Goal: Task Accomplishment & Management: Use online tool/utility

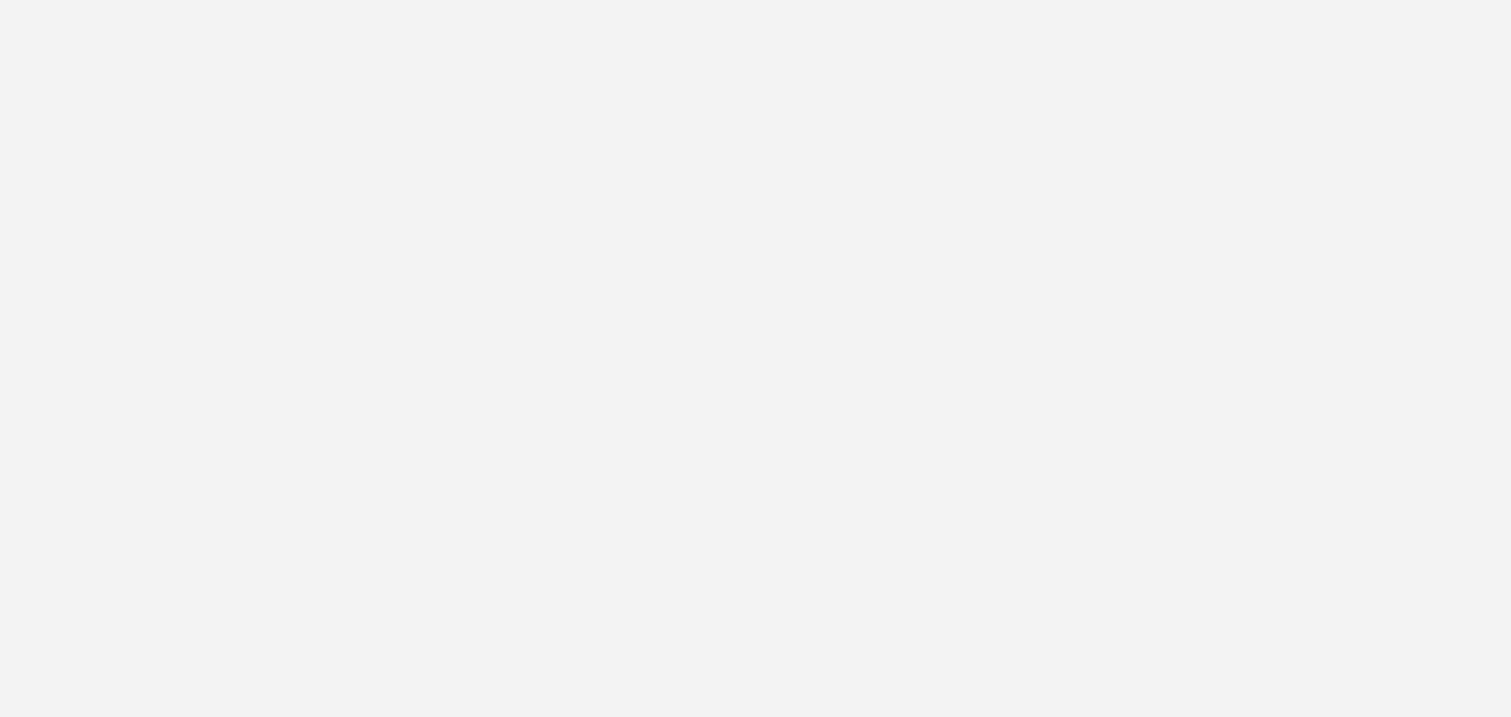
click at [941, 340] on html at bounding box center [755, 358] width 1511 height 717
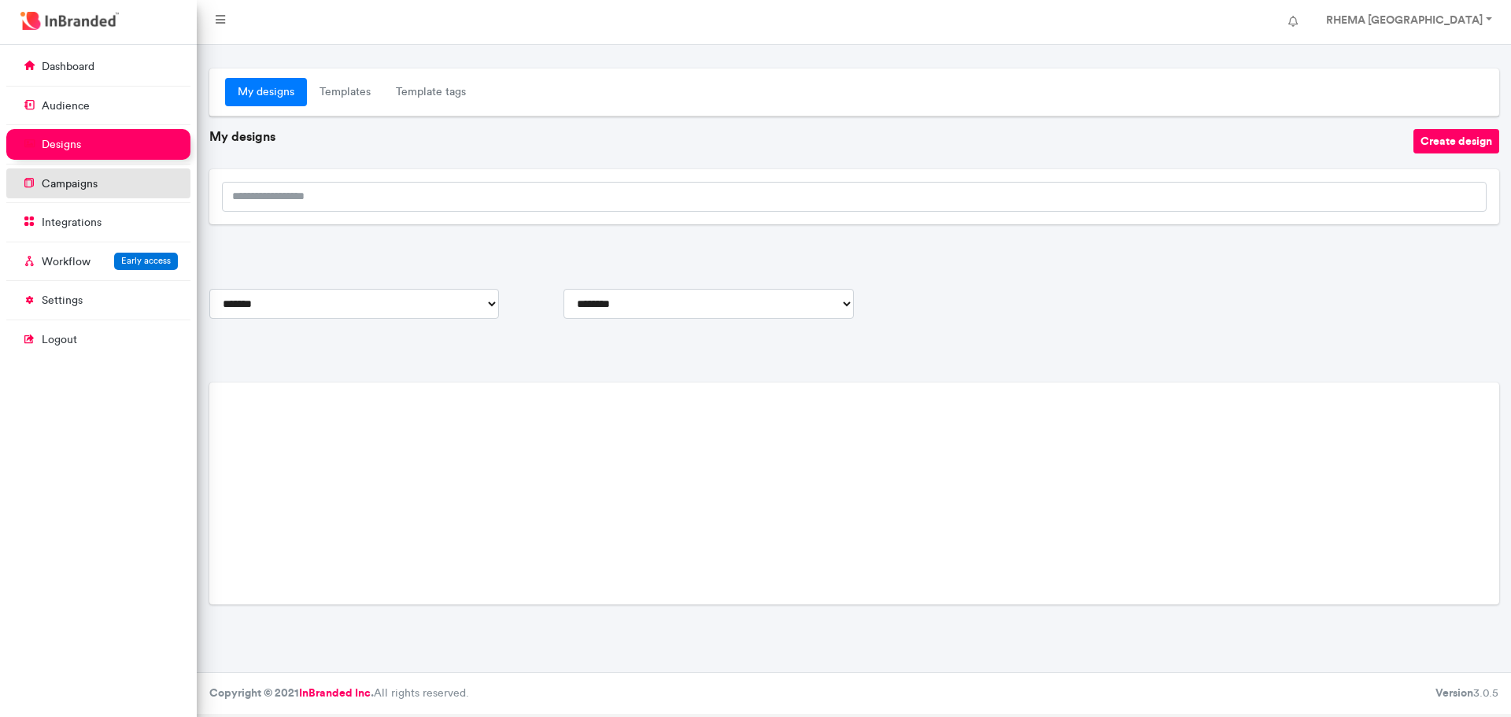
click at [94, 185] on p "campaigns" at bounding box center [70, 184] width 56 height 16
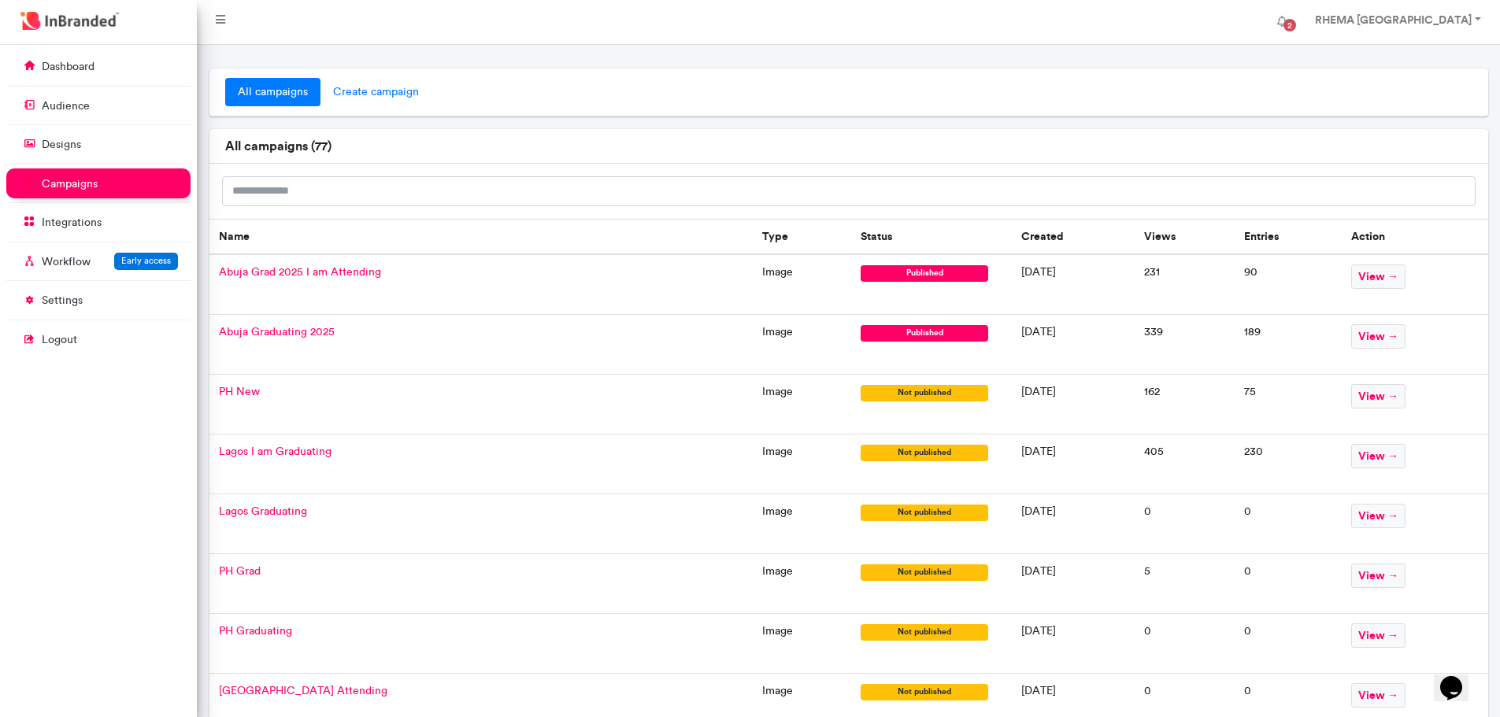
click at [379, 91] on span "create campaign" at bounding box center [375, 92] width 111 height 28
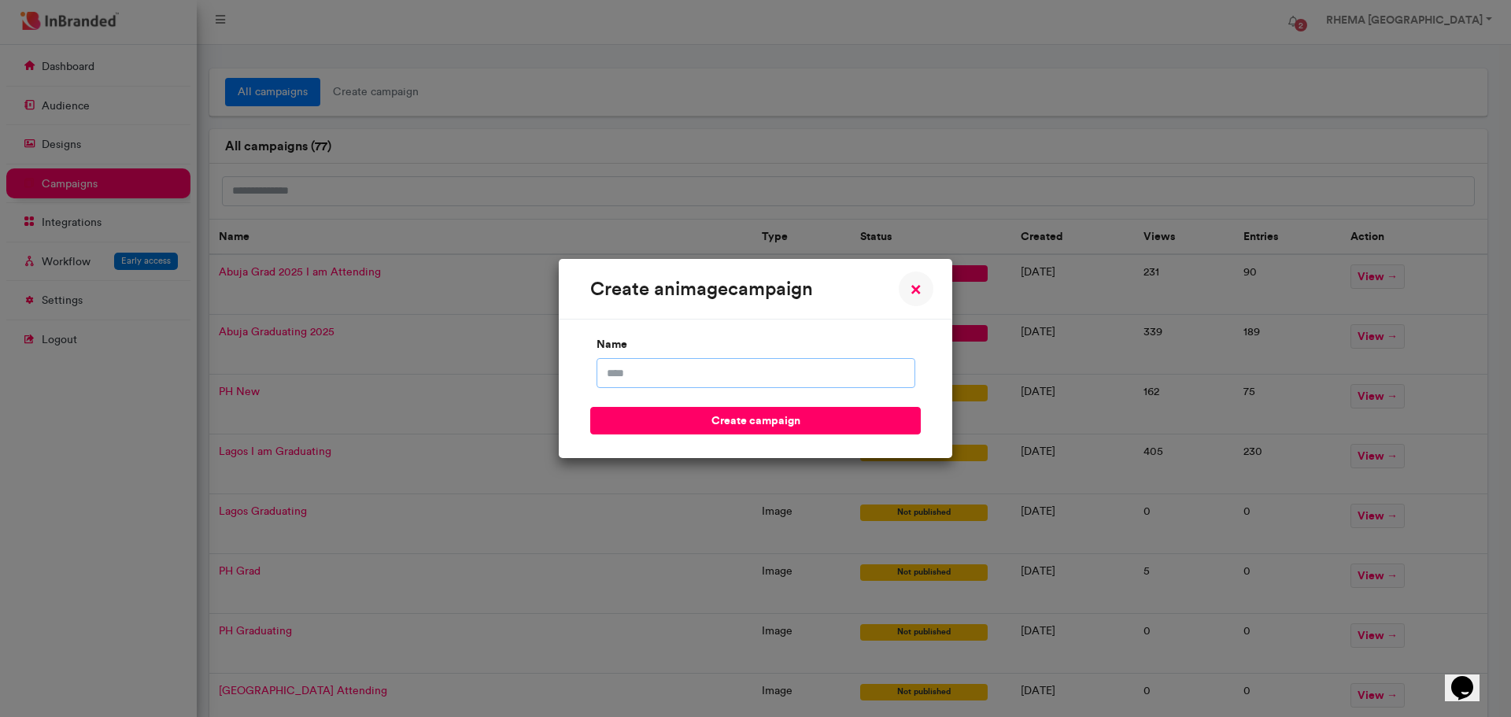
click at [653, 371] on input "name" at bounding box center [756, 373] width 319 height 30
type input "*******"
click at [707, 422] on button "create campaign" at bounding box center [755, 421] width 331 height 28
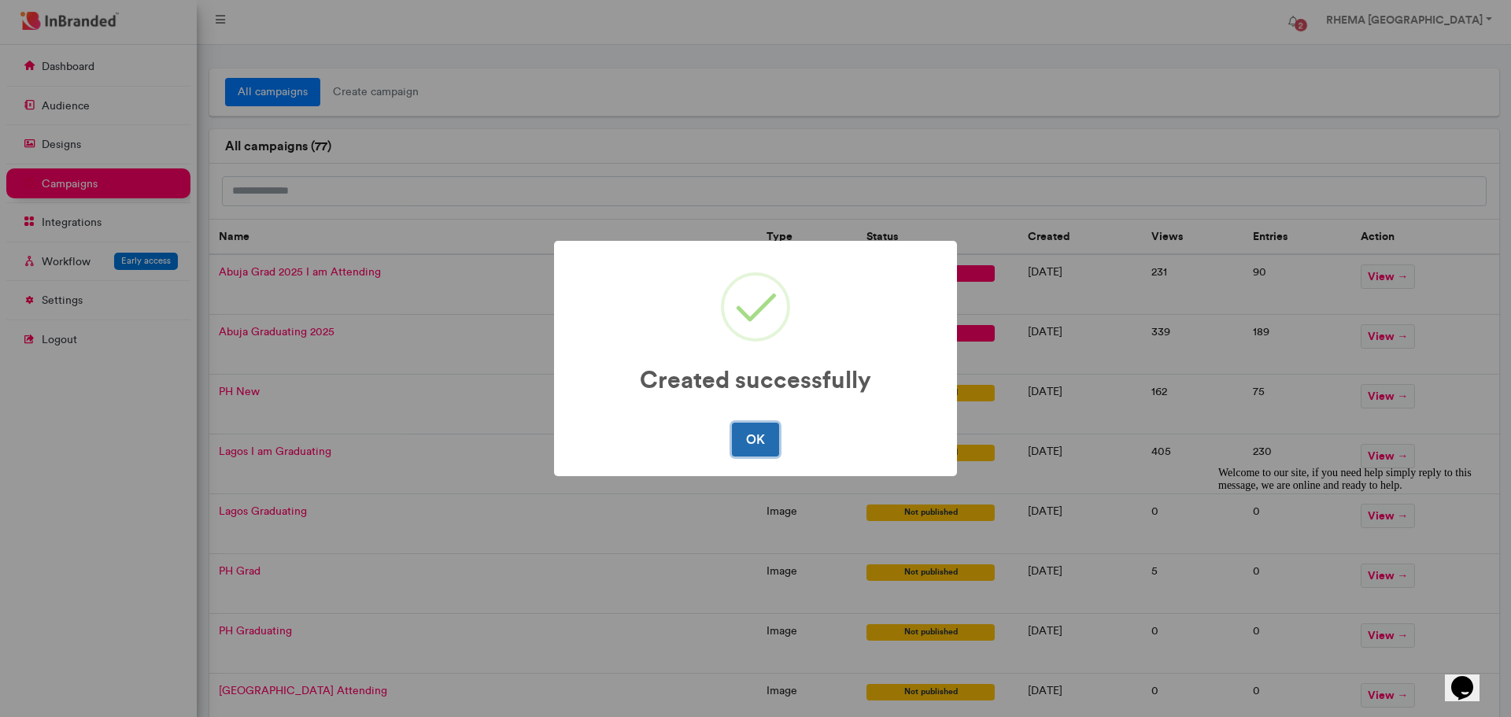
click at [745, 438] on button "OK" at bounding box center [755, 439] width 46 height 33
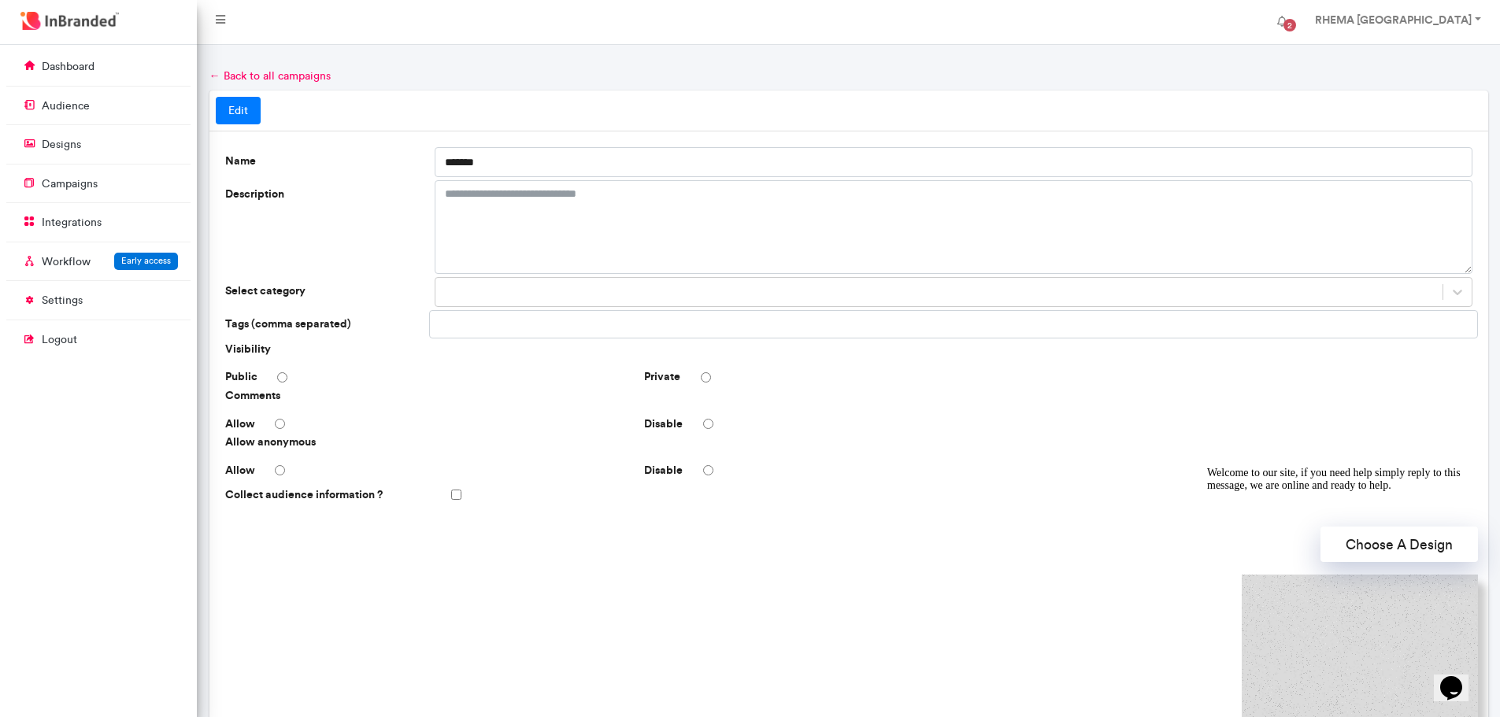
click at [1207, 467] on icon "Chat attention grabber" at bounding box center [1207, 467] width 0 height 0
click at [1405, 548] on button "Choose A Design" at bounding box center [1398, 544] width 157 height 35
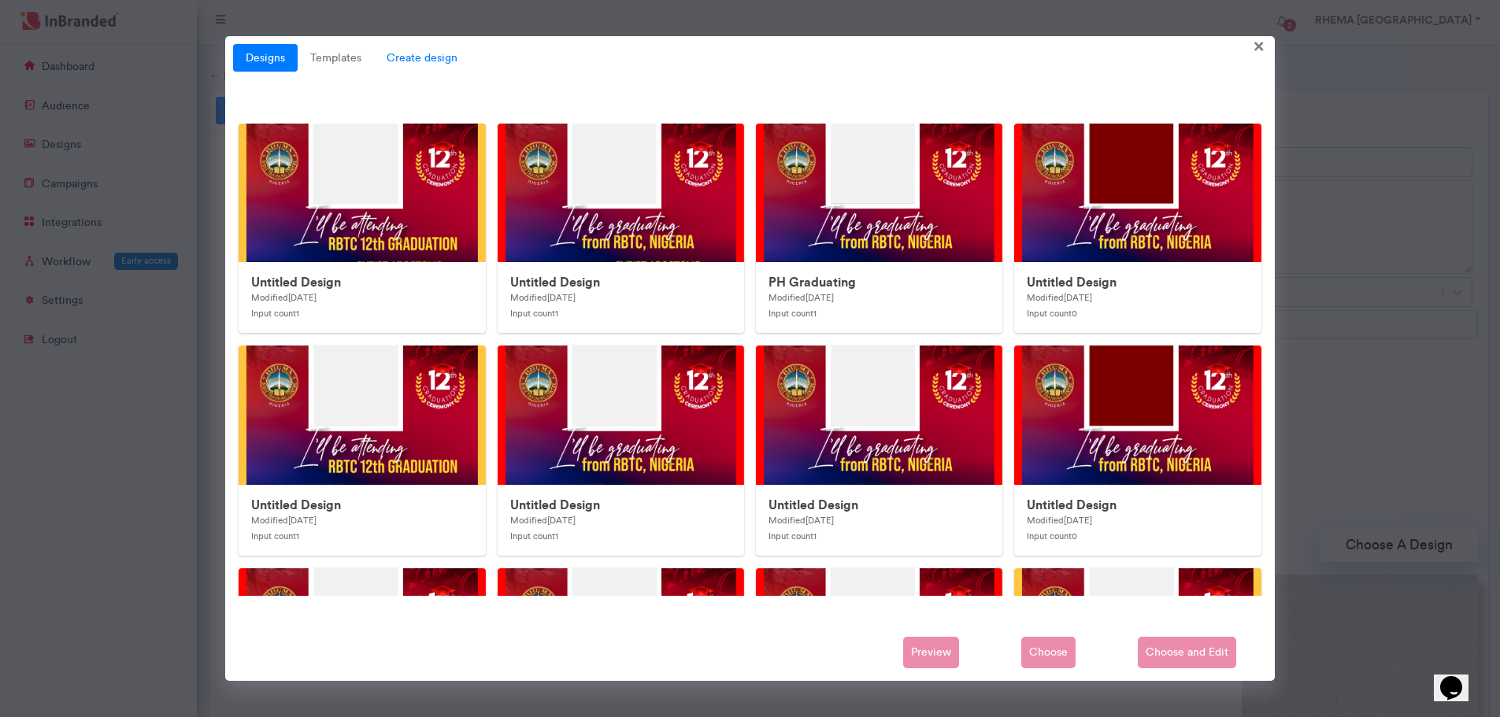
click at [422, 61] on span "Create design" at bounding box center [422, 58] width 96 height 28
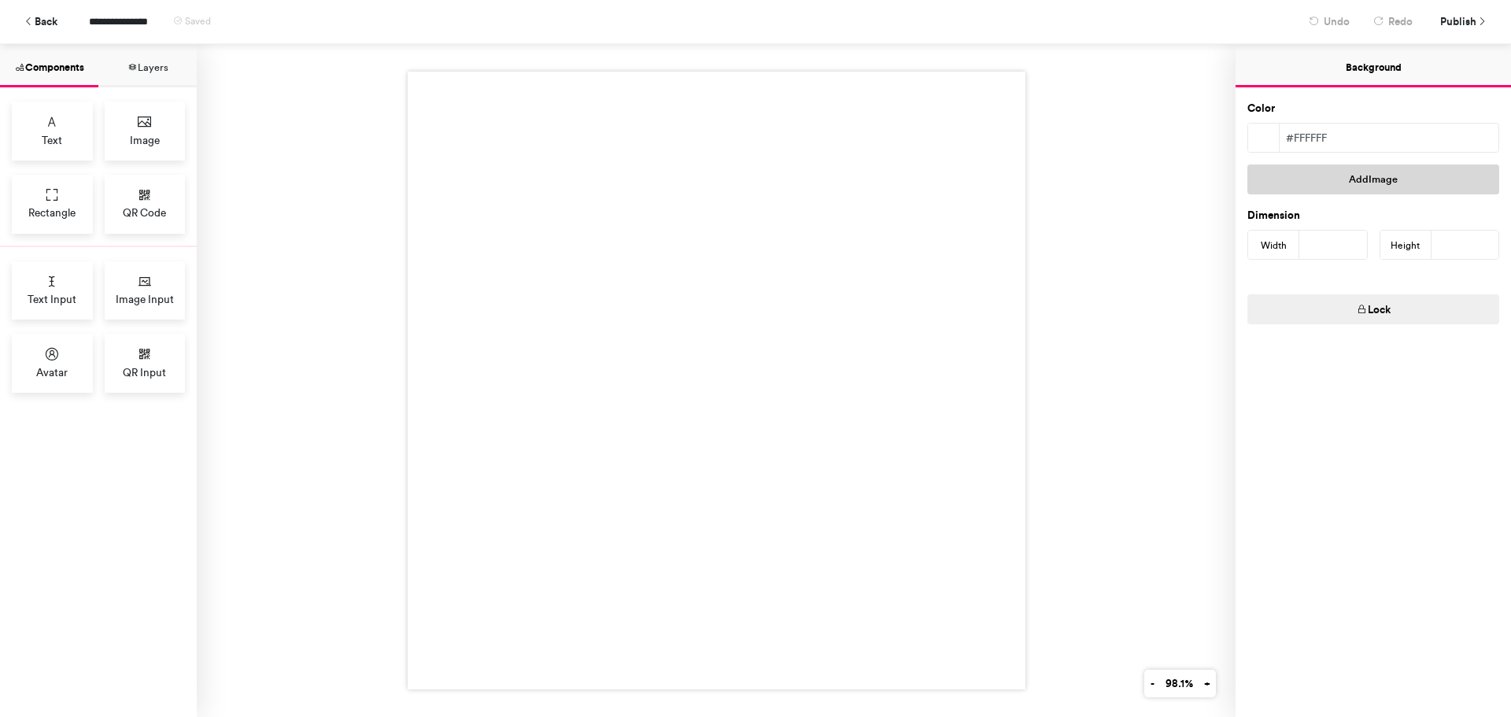
click at [1374, 176] on button "Add Image" at bounding box center [1374, 180] width 252 height 30
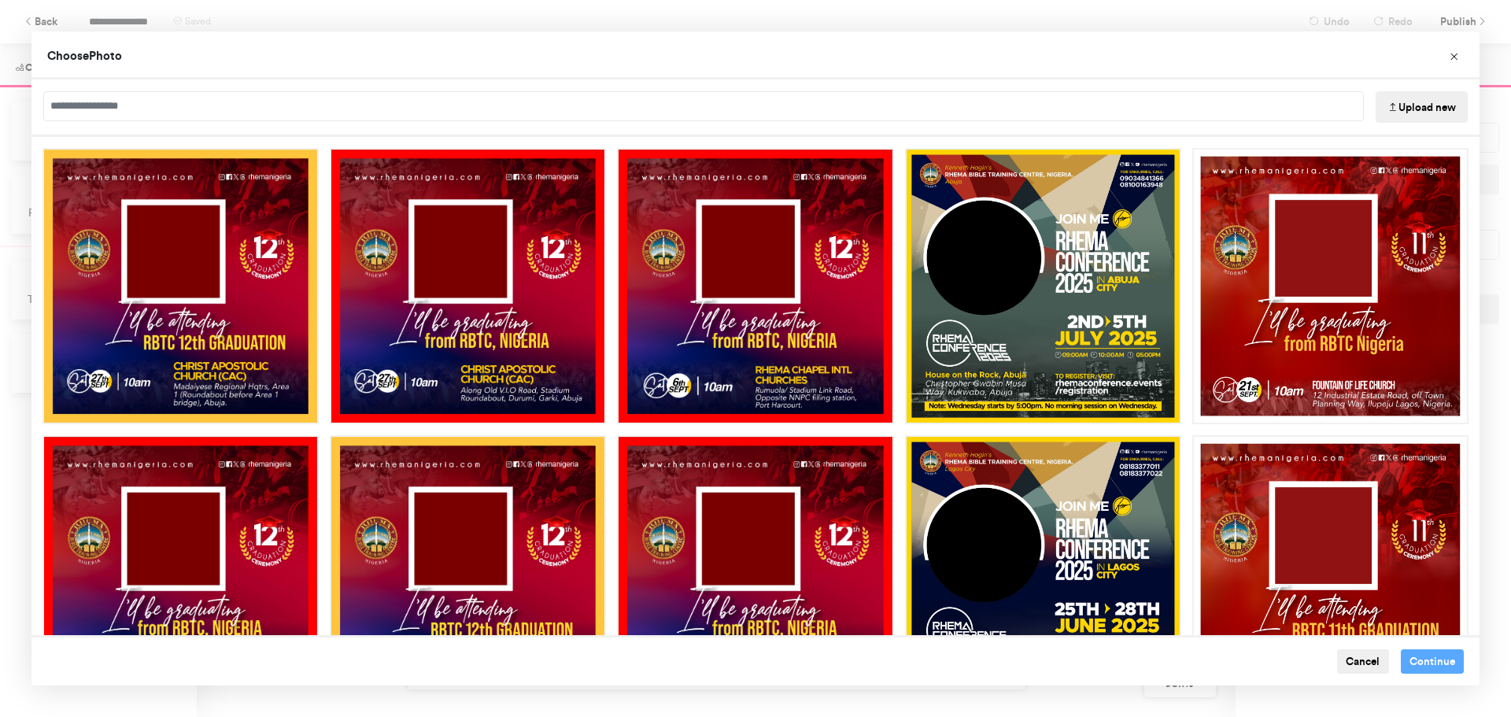
click at [1419, 99] on button "Upload new" at bounding box center [1422, 106] width 92 height 31
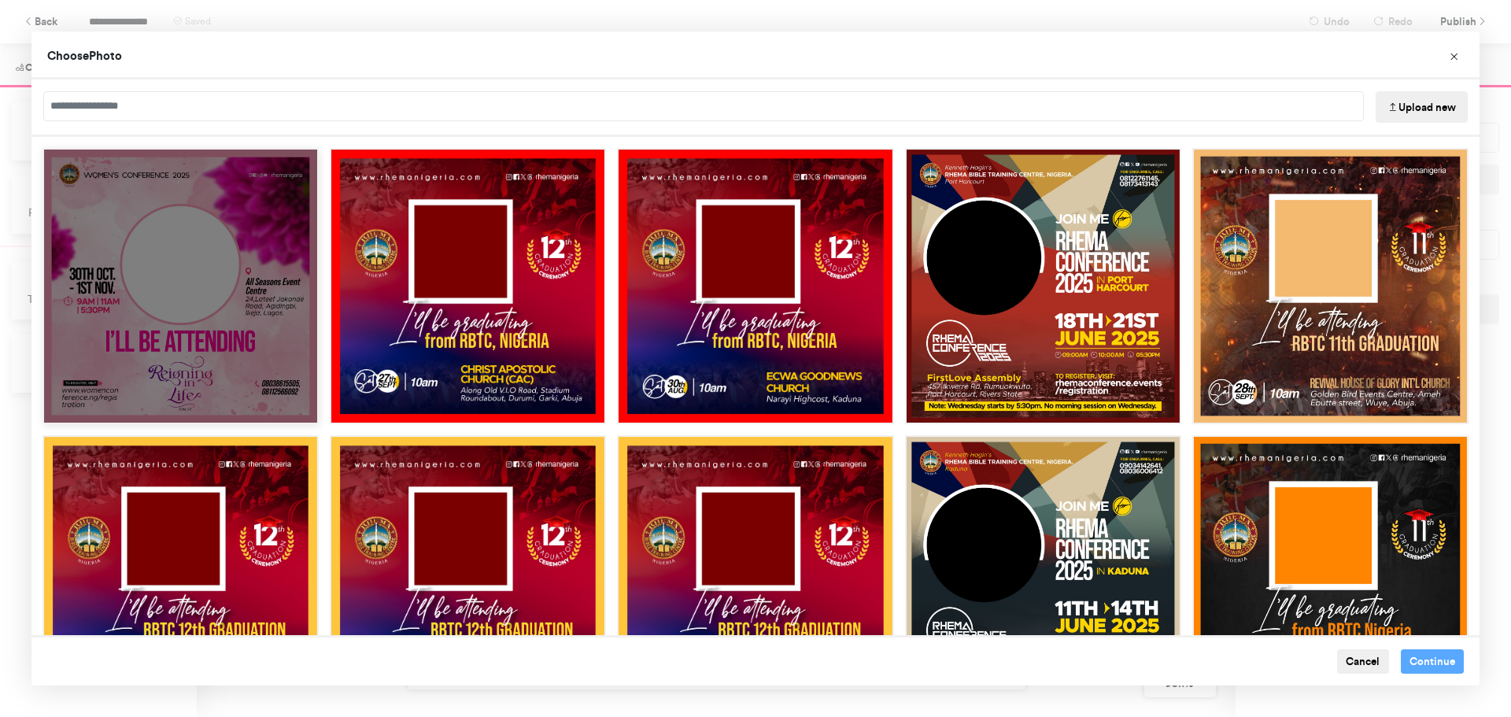
click at [179, 294] on div "Choose Image" at bounding box center [181, 286] width 276 height 276
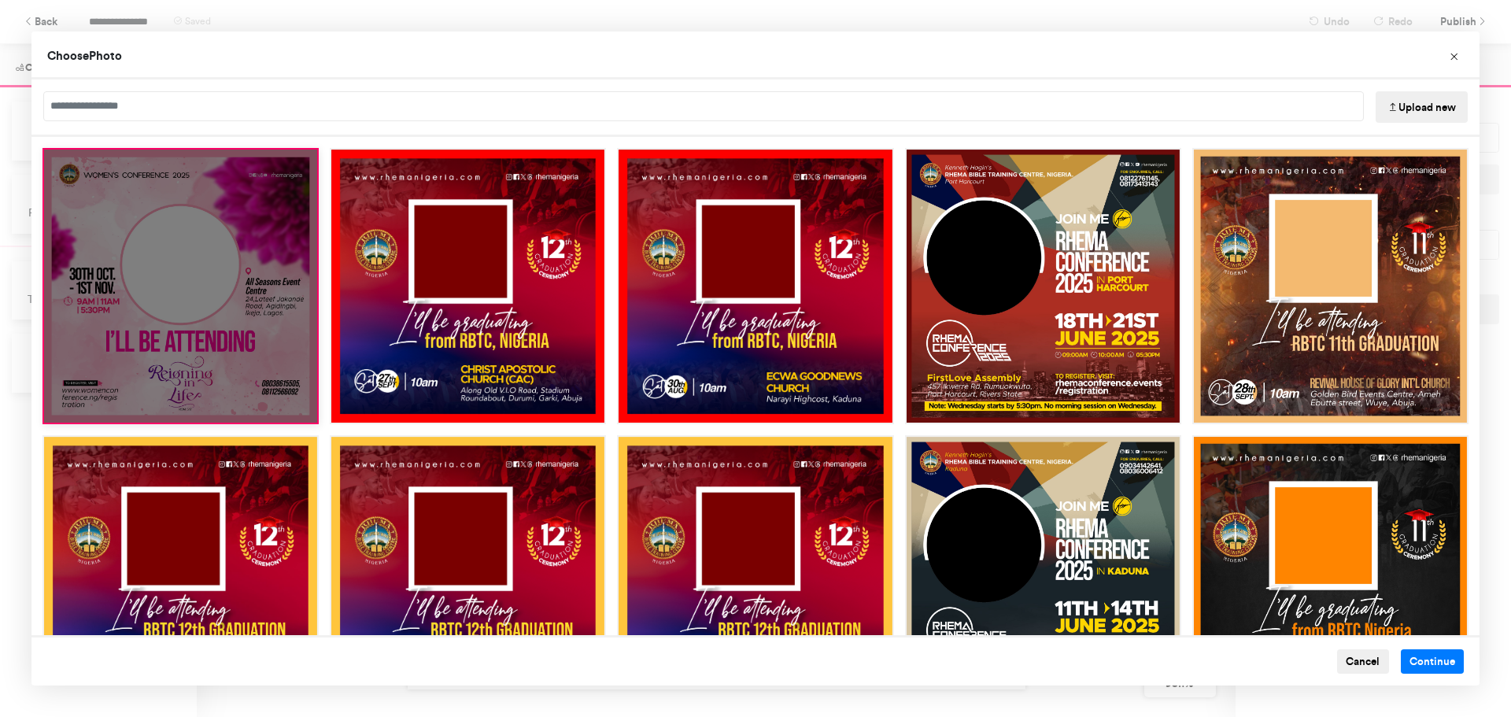
click at [179, 294] on div "Choose Image" at bounding box center [181, 286] width 276 height 276
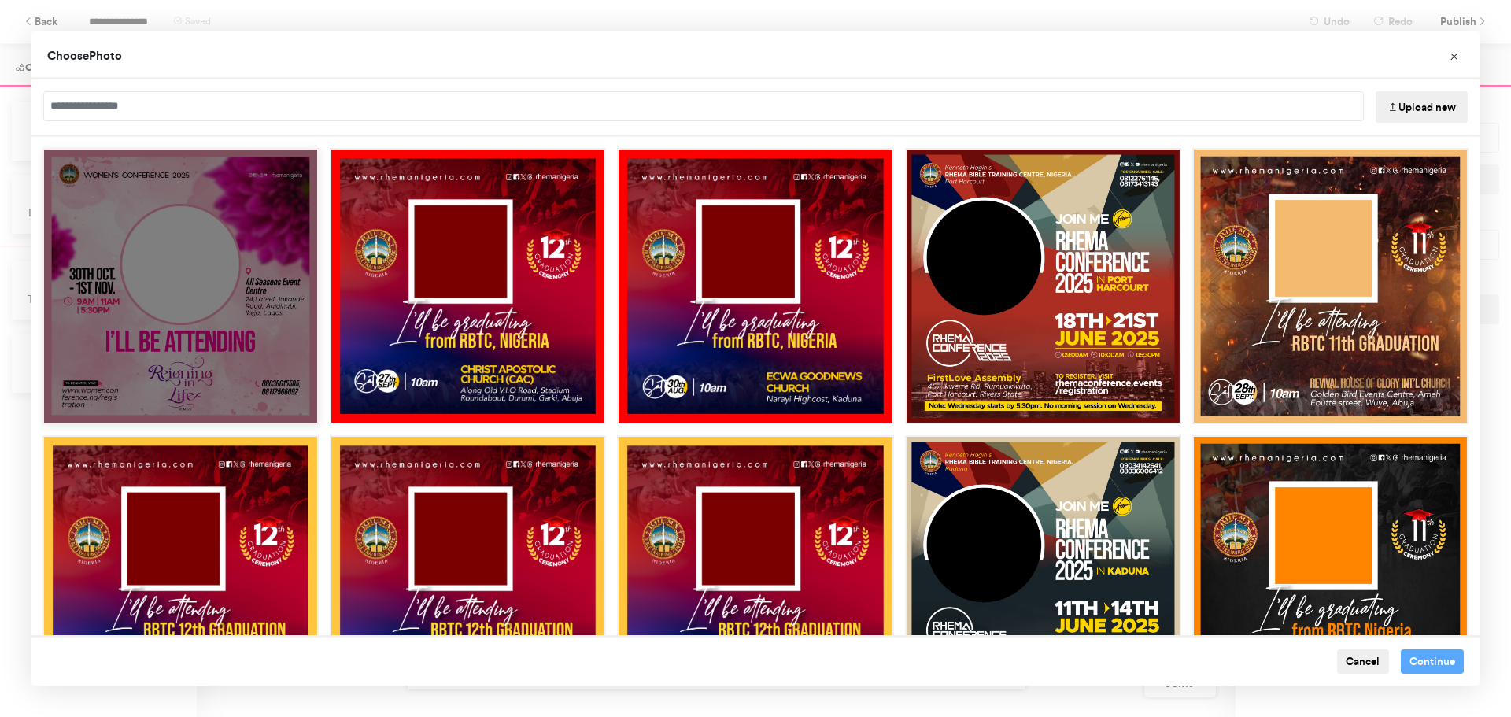
click at [179, 294] on div "Choose Image" at bounding box center [181, 286] width 276 height 276
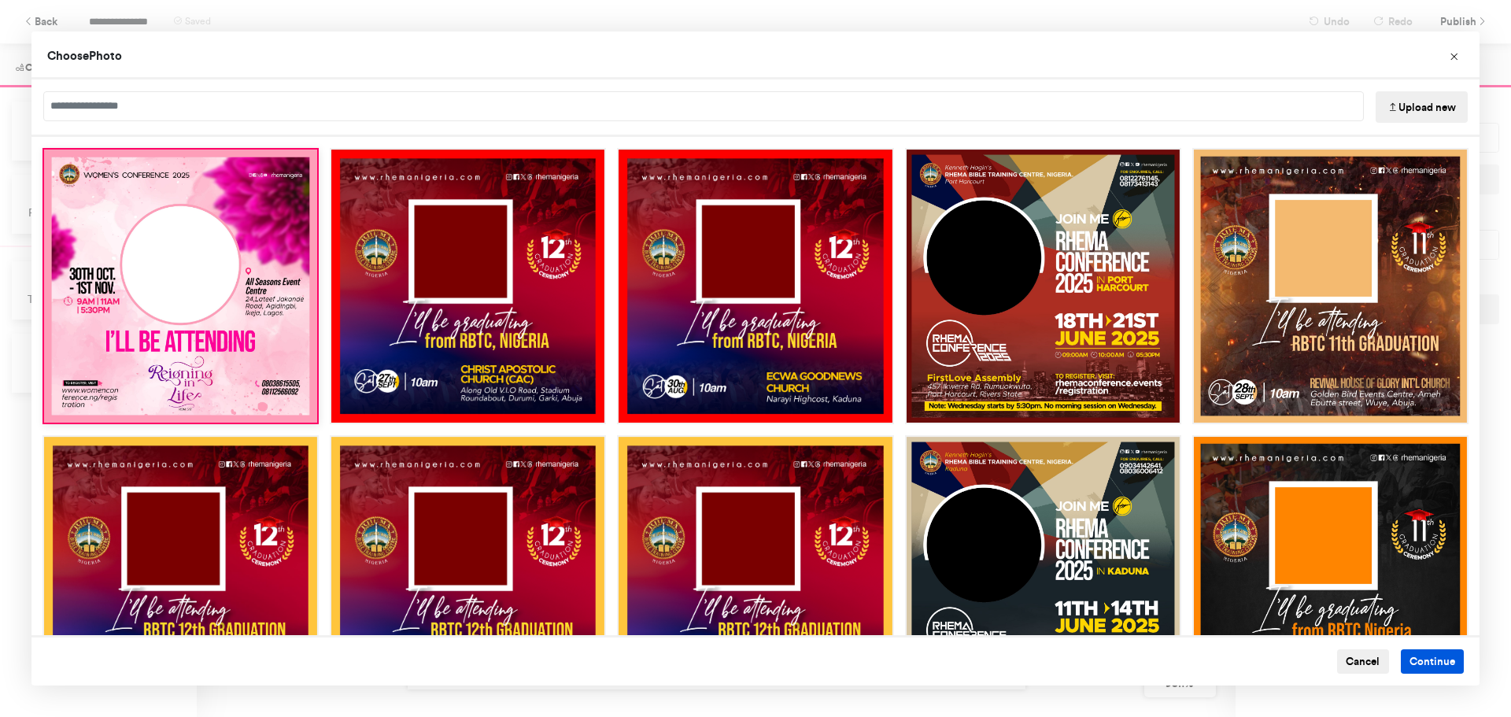
click at [1415, 660] on button "Continue" at bounding box center [1433, 661] width 64 height 25
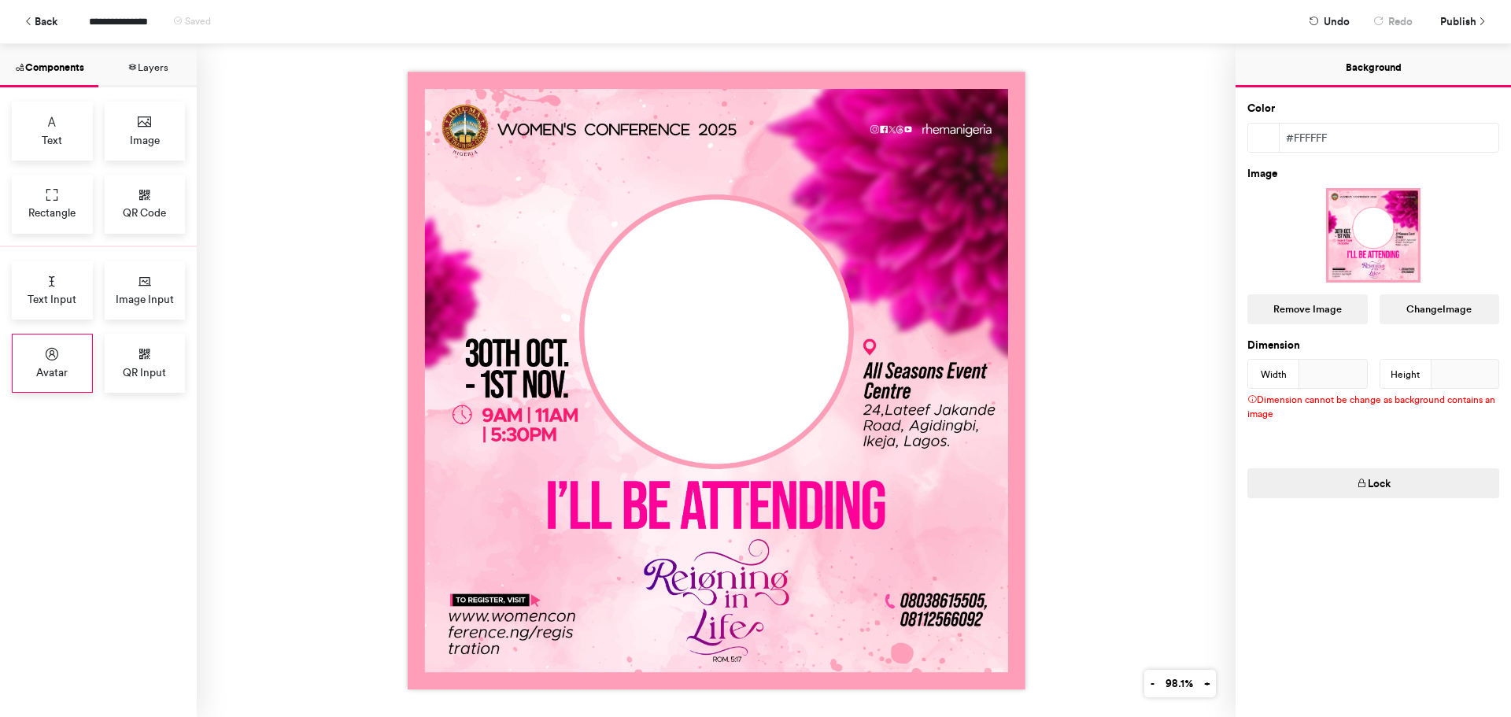
click at [54, 353] on icon at bounding box center [52, 354] width 16 height 16
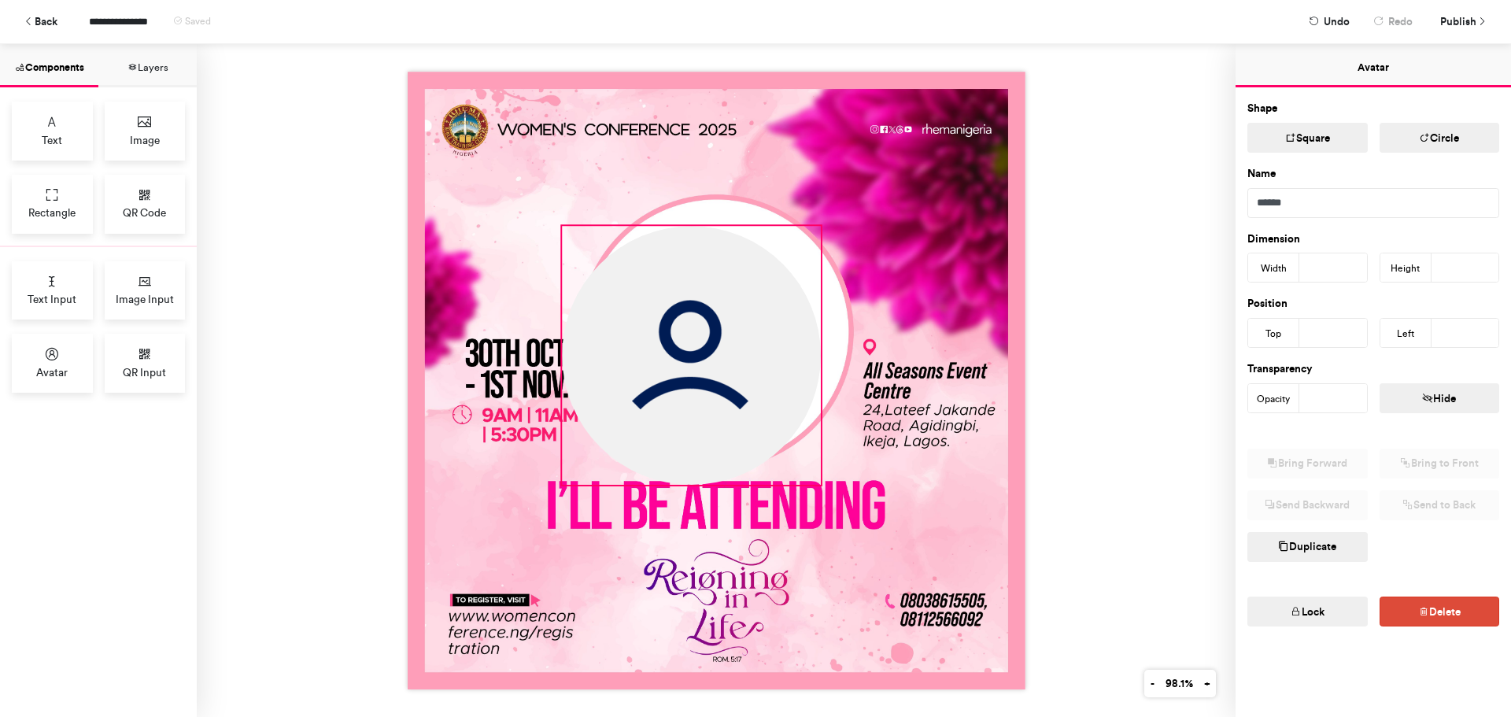
drag, startPoint x: 636, startPoint y: 298, endPoint x: 818, endPoint y: 446, distance: 234.9
click at [818, 446] on div at bounding box center [717, 381] width 618 height 618
type input "***"
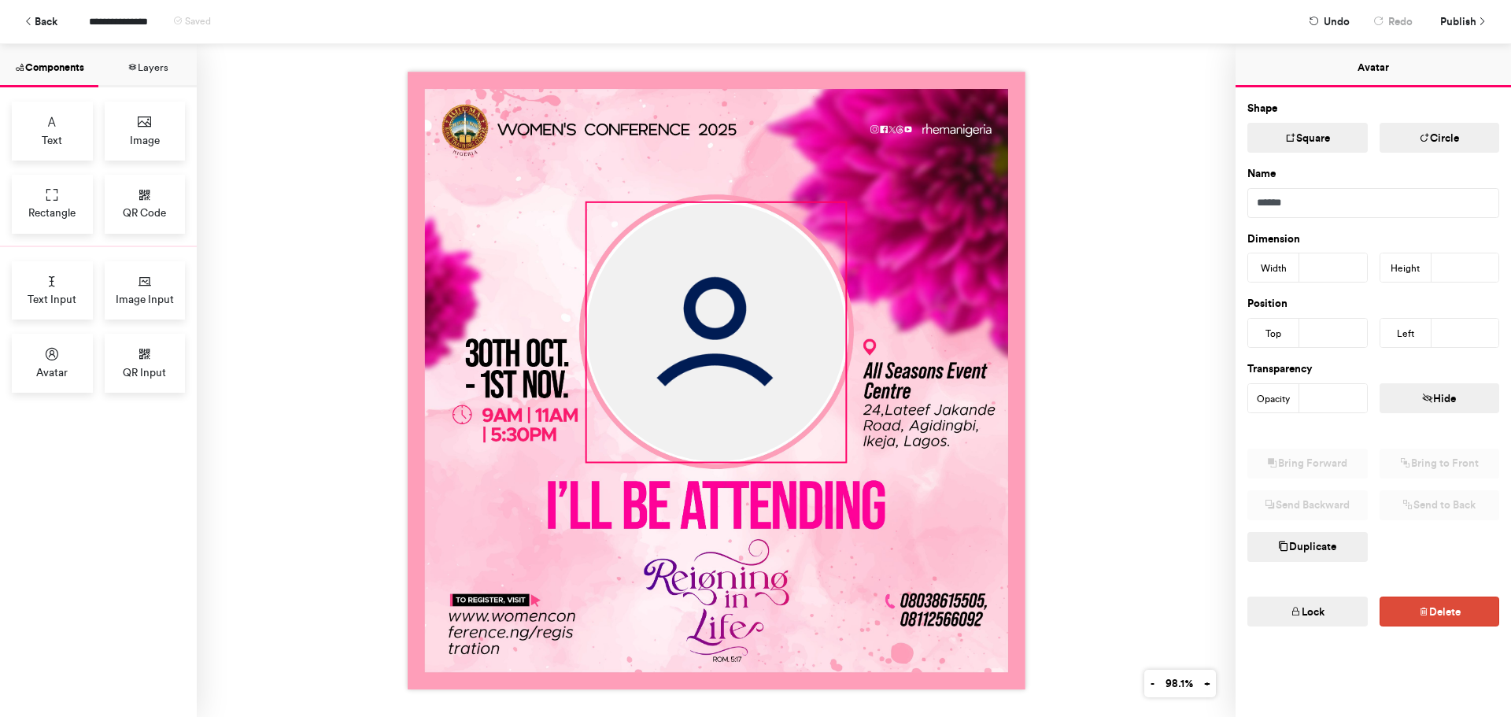
drag, startPoint x: 712, startPoint y: 321, endPoint x: 737, endPoint y: 298, distance: 33.4
click at [737, 298] on img at bounding box center [715, 332] width 259 height 259
type input "***"
click at [1082, 258] on div at bounding box center [716, 380] width 1039 height 673
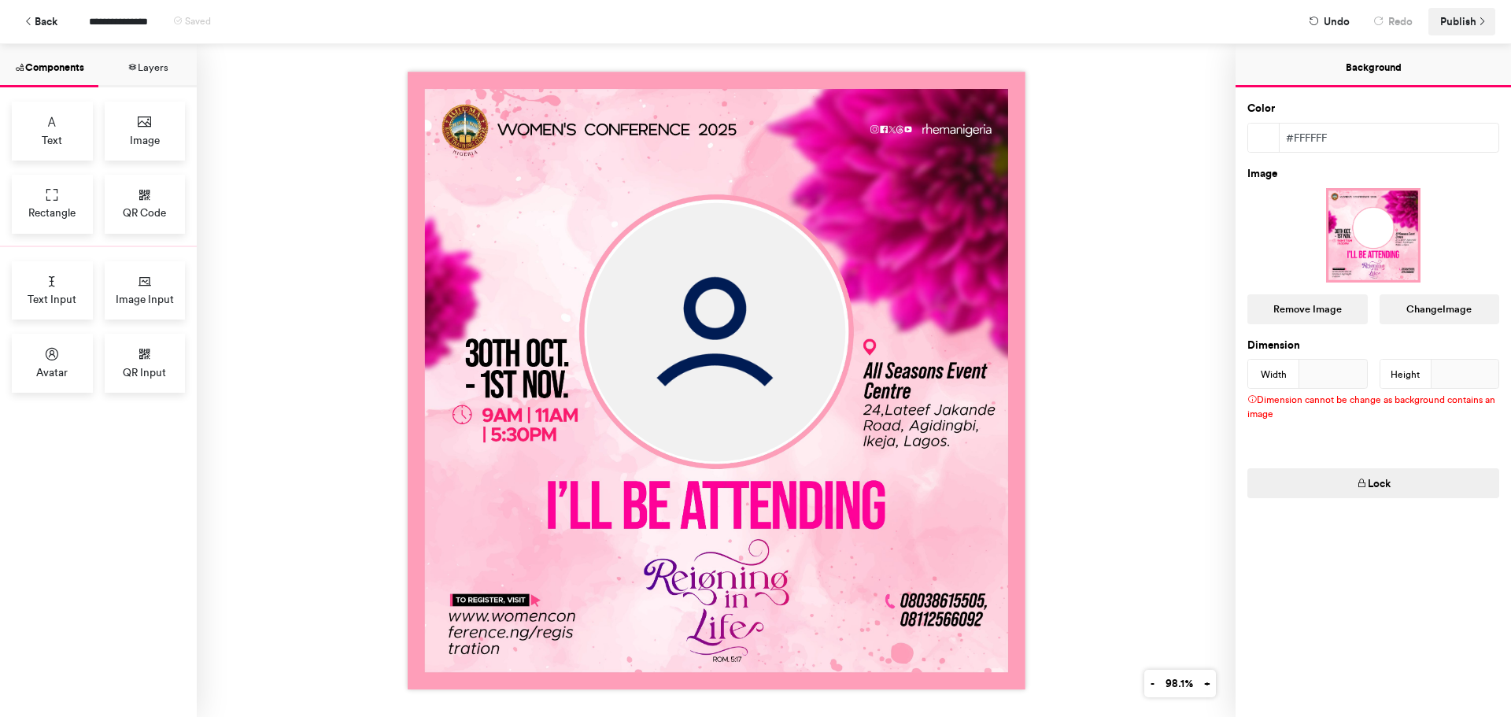
click at [1453, 17] on span "Publish" at bounding box center [1459, 22] width 36 height 28
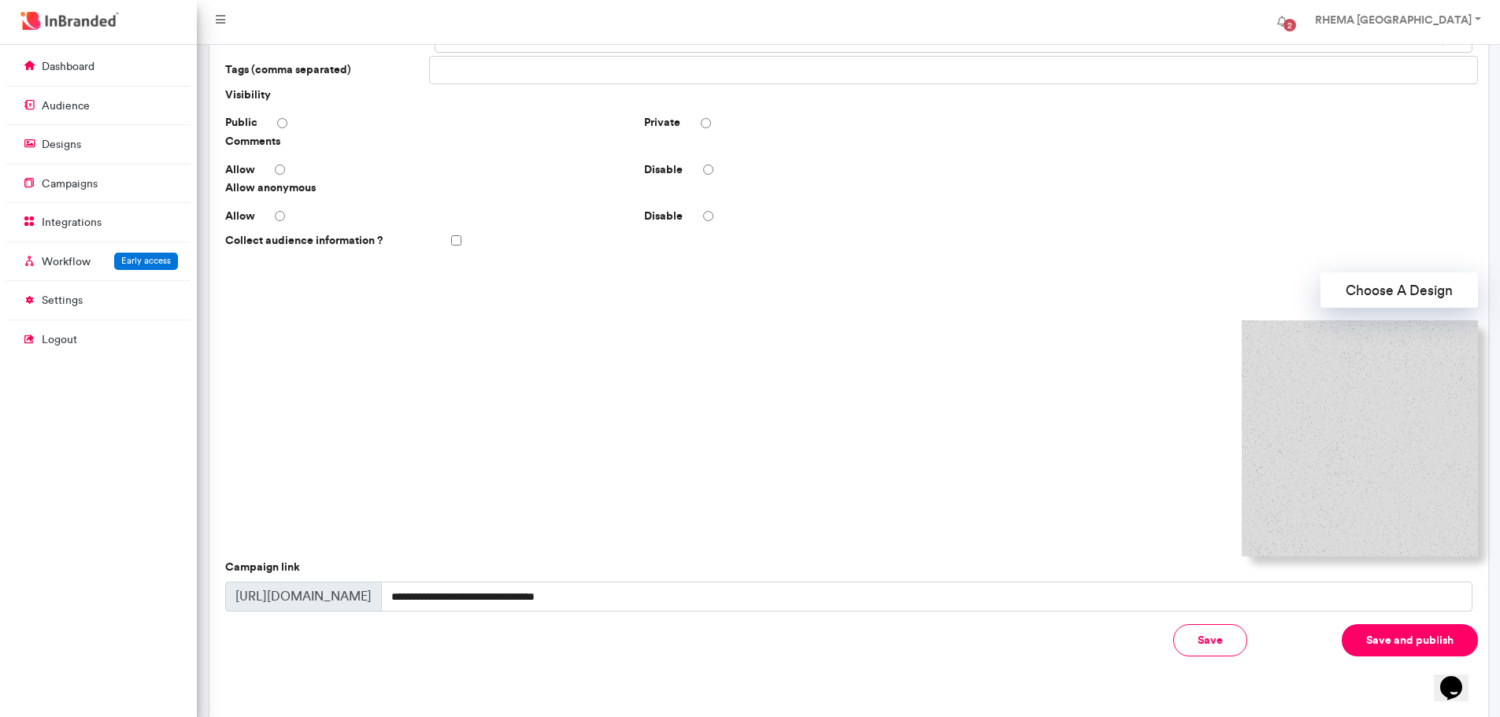
click at [1314, 413] on img at bounding box center [1359, 438] width 236 height 236
click at [1387, 288] on button "Choose A Design" at bounding box center [1398, 289] width 157 height 35
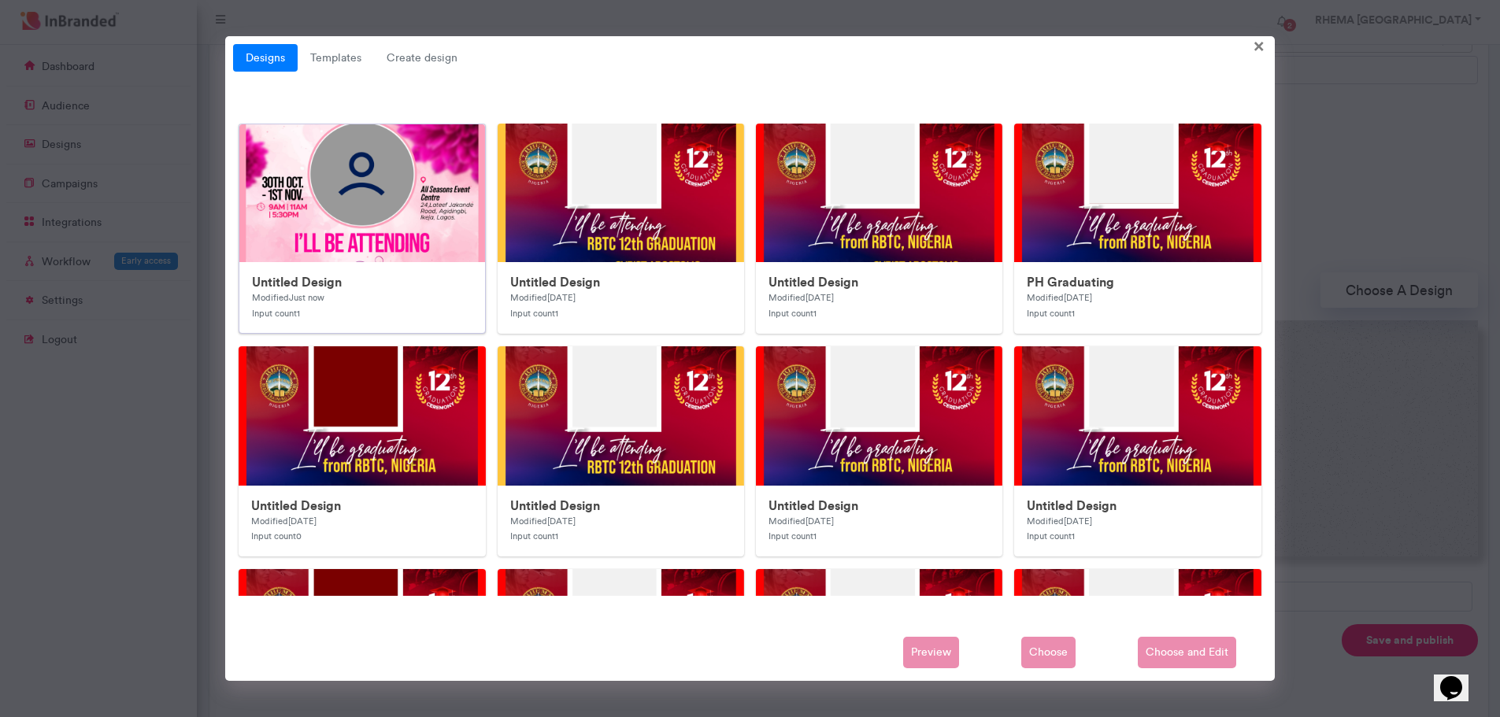
click at [427, 206] on img at bounding box center [554, 439] width 630 height 630
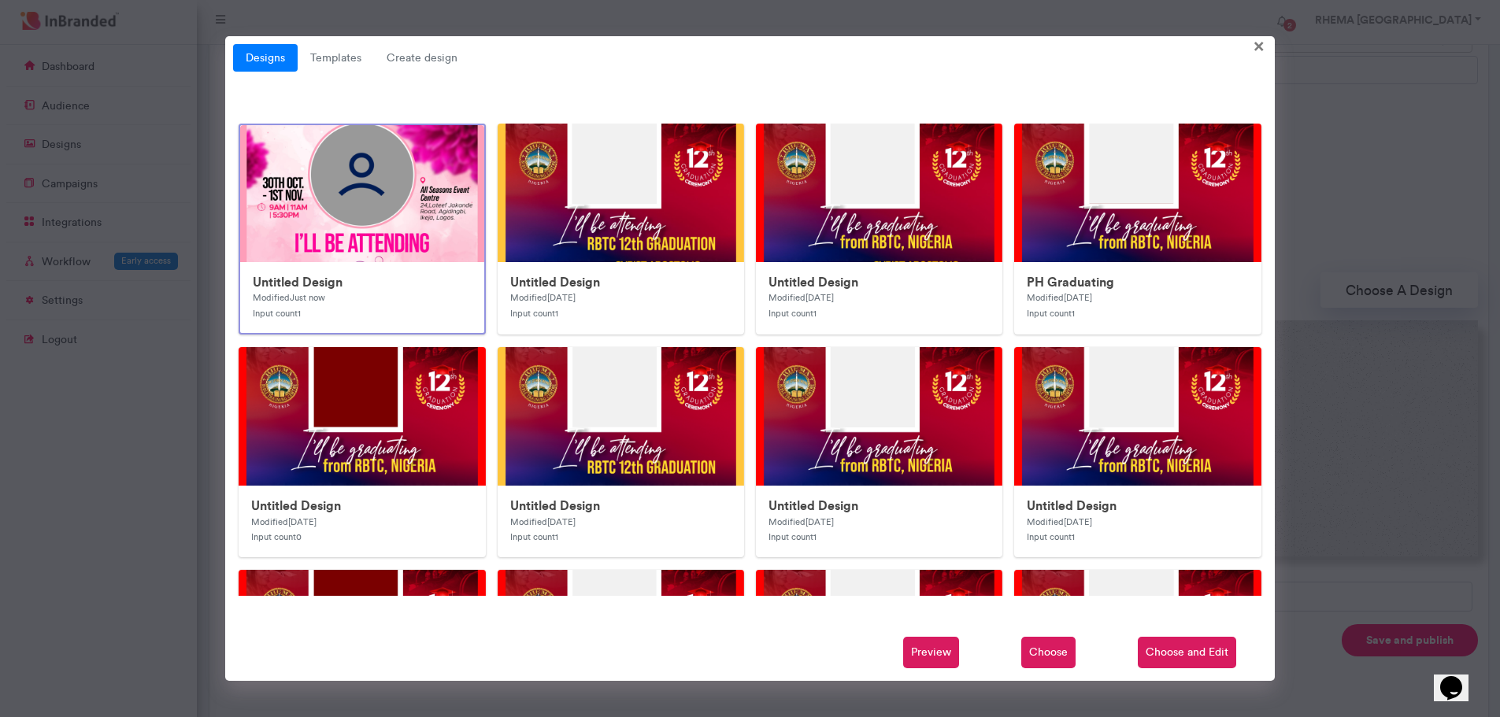
click at [1034, 653] on span "Choose" at bounding box center [1048, 652] width 54 height 31
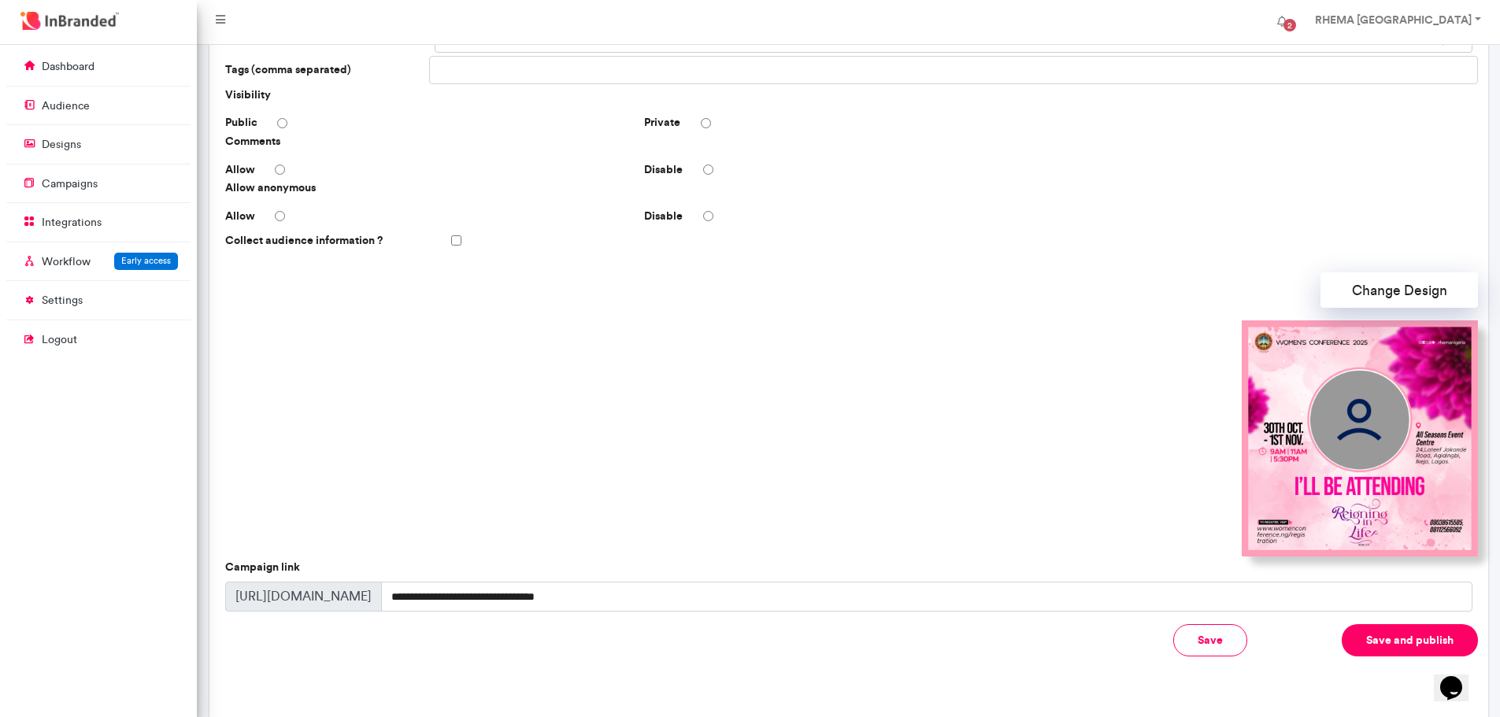
click at [1378, 635] on button "Save and publish" at bounding box center [1409, 640] width 136 height 32
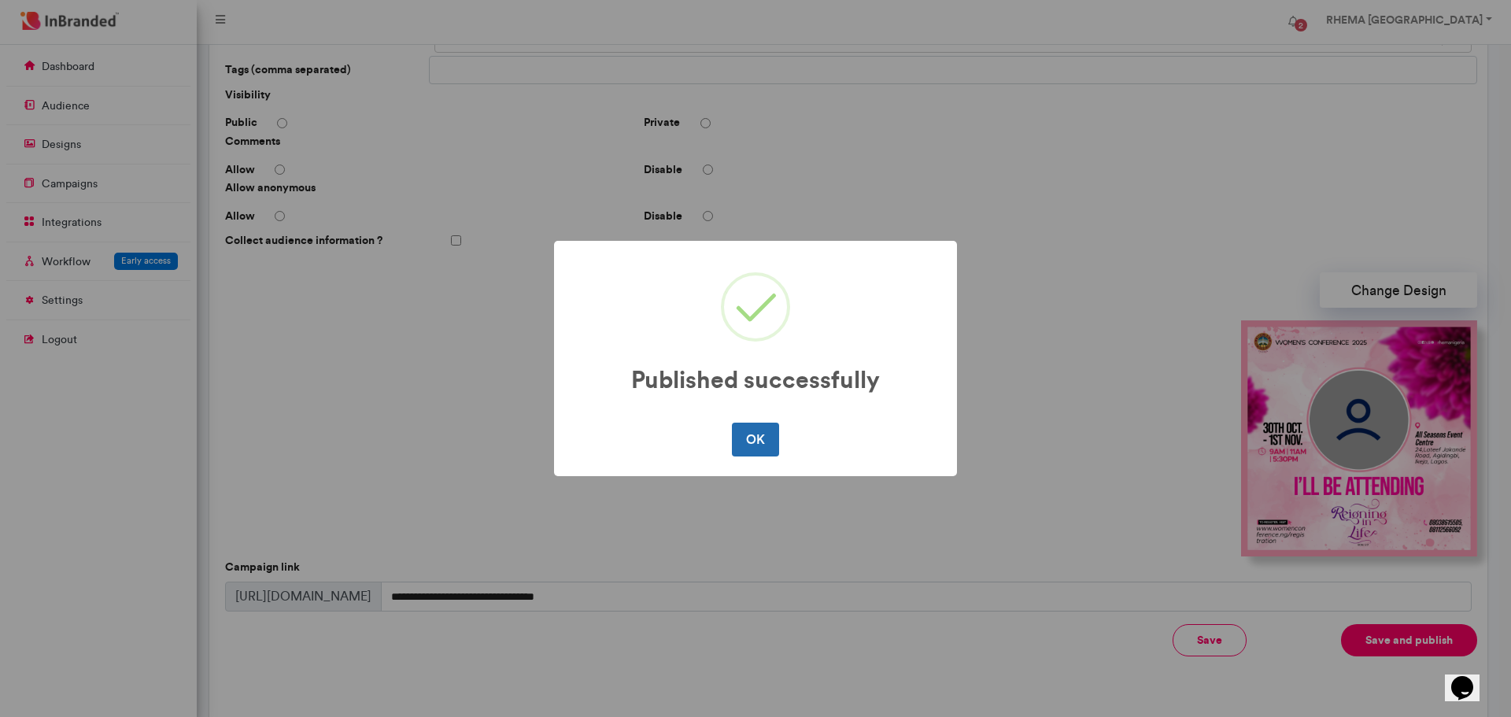
click at [767, 438] on button "OK" at bounding box center [755, 439] width 46 height 33
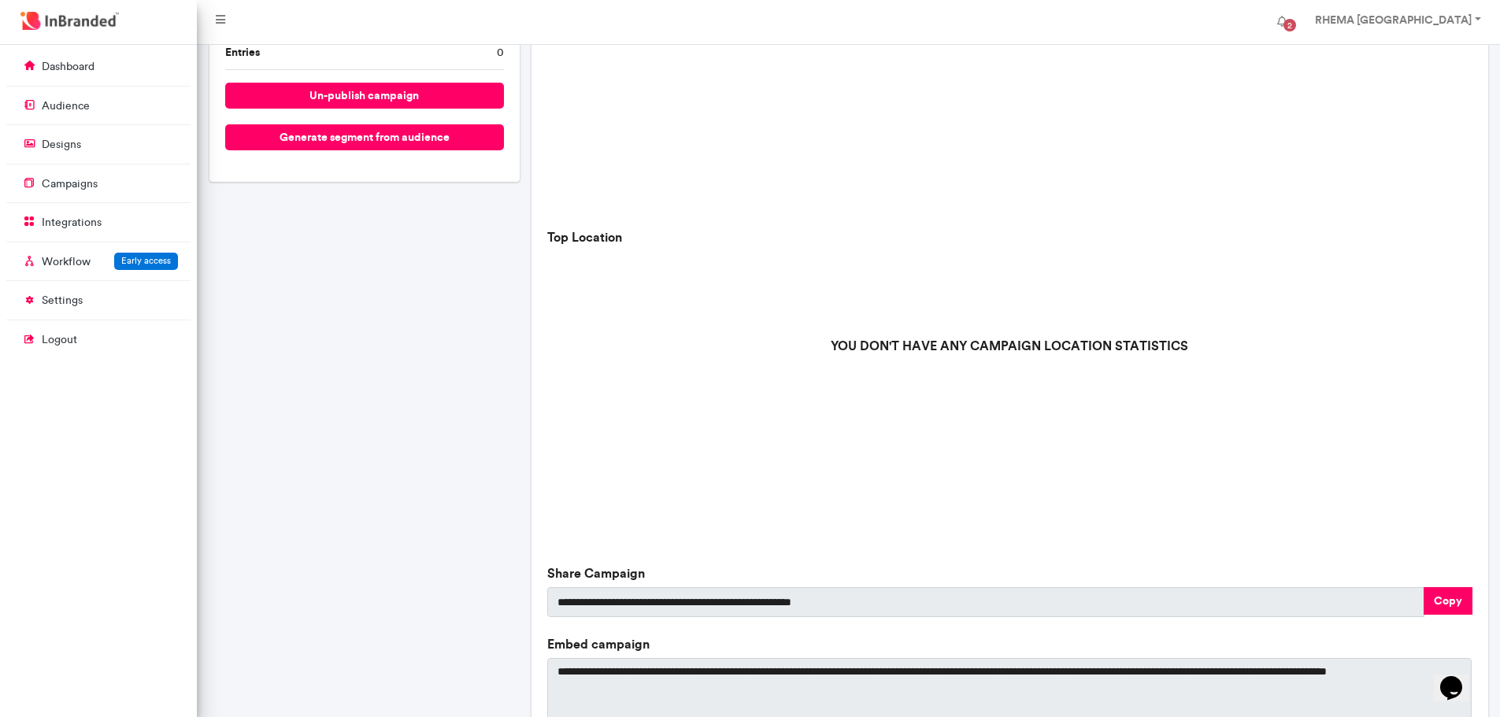
scroll to position [431, 0]
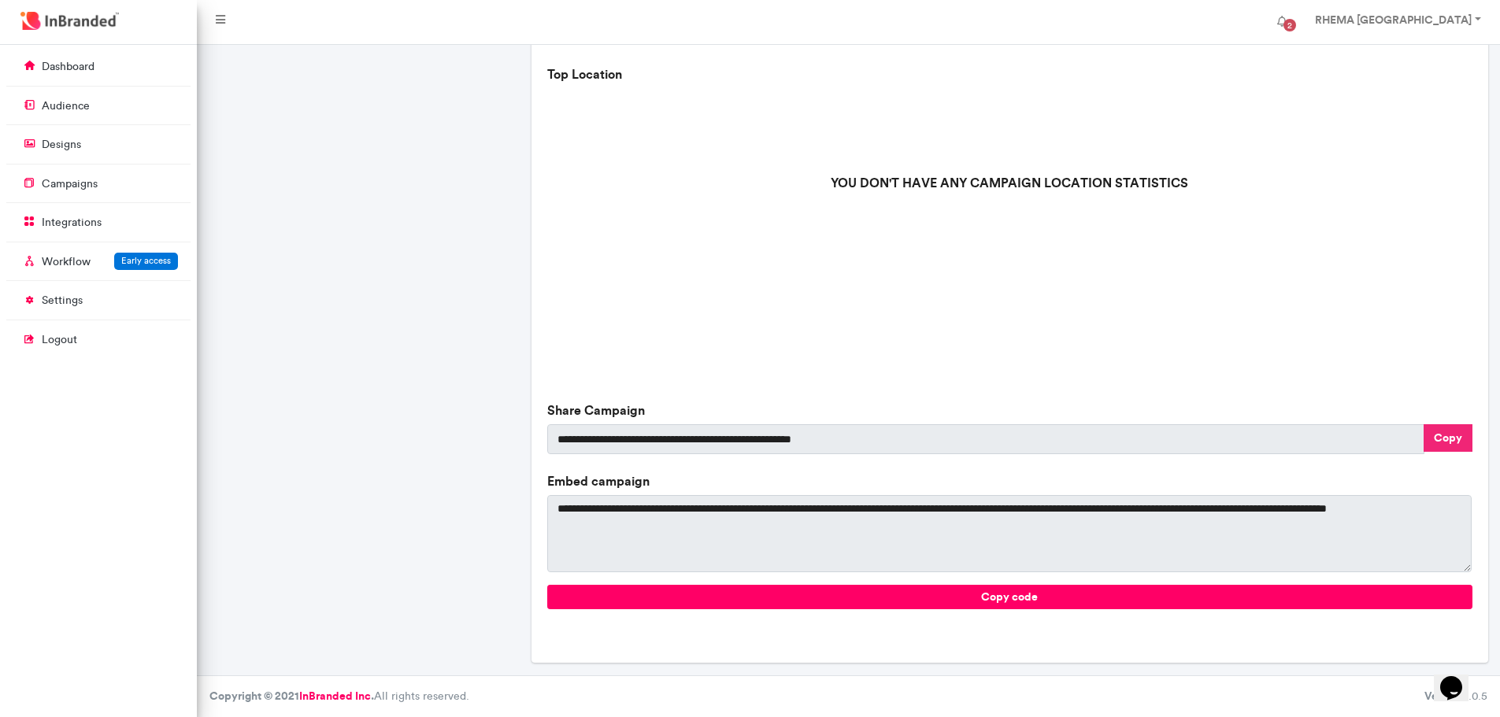
click at [1451, 432] on button "Copy" at bounding box center [1447, 438] width 49 height 28
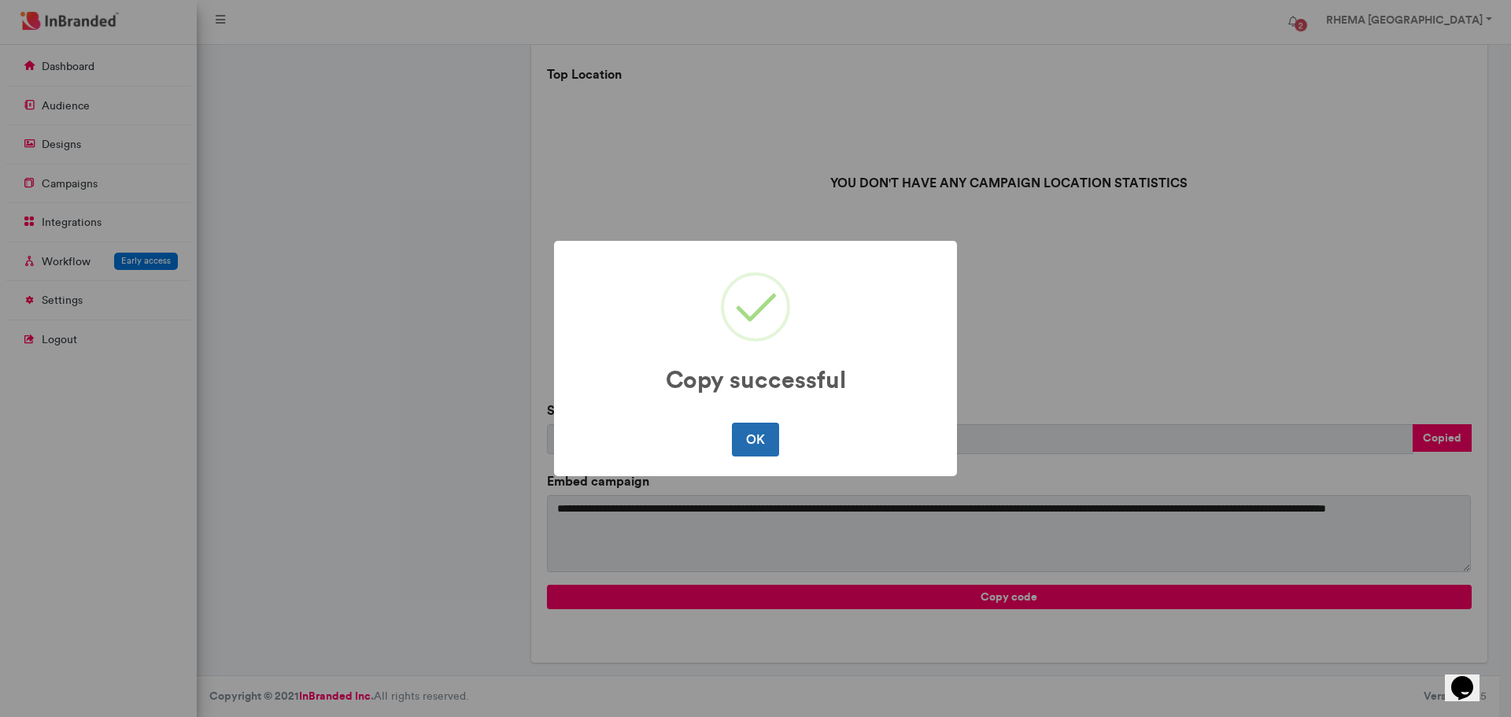
click at [758, 449] on button "OK" at bounding box center [755, 439] width 46 height 33
